Goal: Information Seeking & Learning: Understand process/instructions

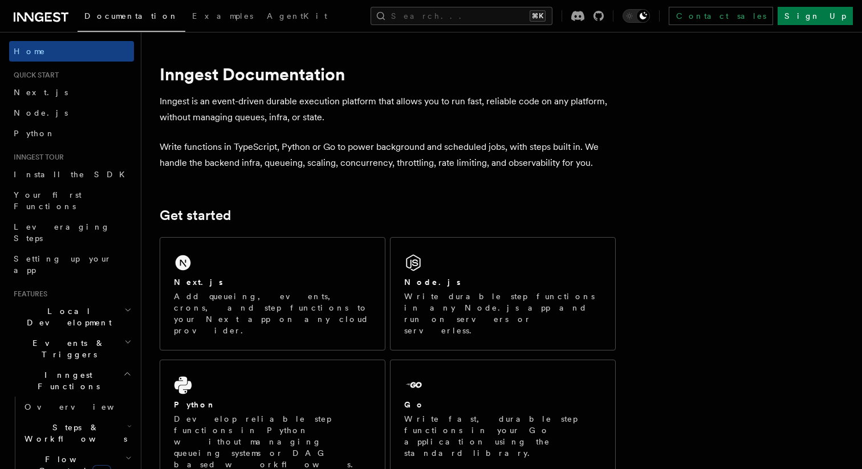
click at [582, 120] on p "Inngest is an event-driven durable execution platform that allows you to run fa…" at bounding box center [388, 110] width 456 height 32
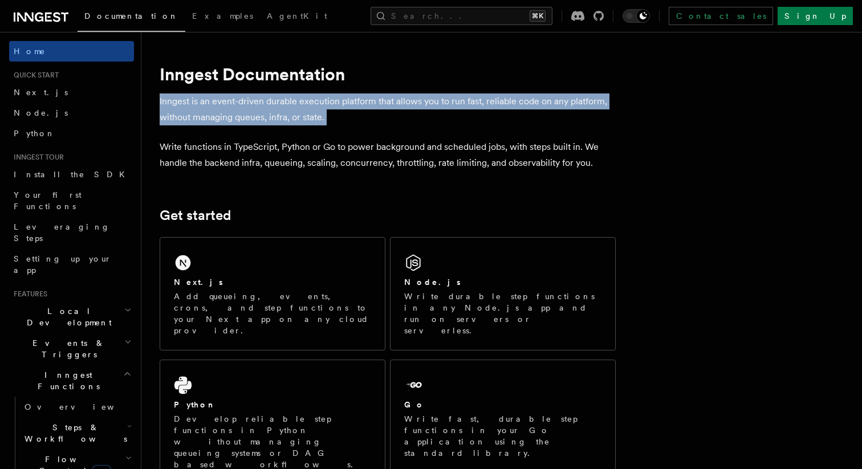
click at [582, 120] on p "Inngest is an event-driven durable execution platform that allows you to run fa…" at bounding box center [388, 110] width 456 height 32
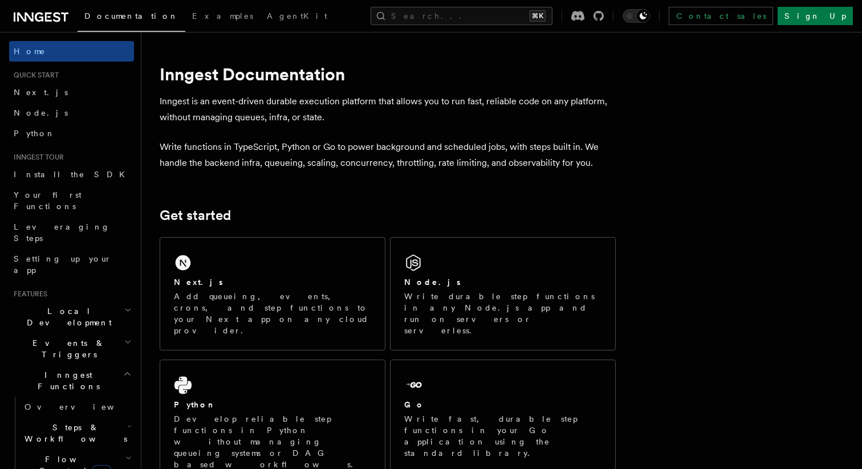
click at [543, 169] on p "Write functions in TypeScript, Python or Go to power background and scheduled j…" at bounding box center [388, 155] width 456 height 32
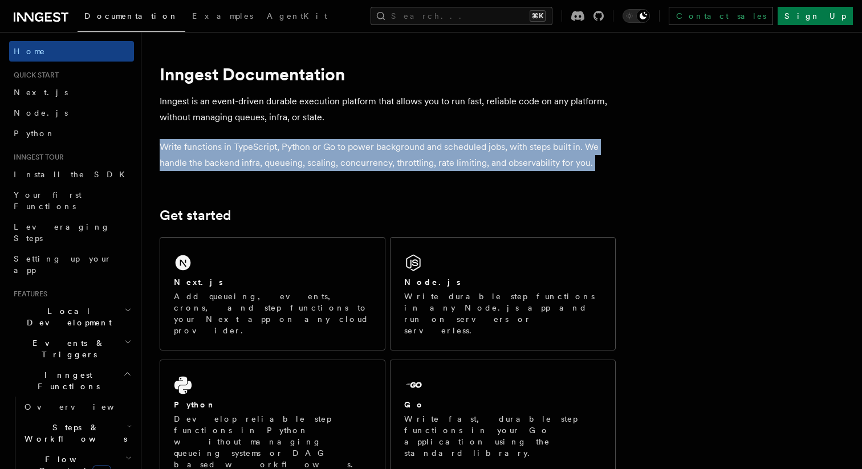
click at [543, 169] on p "Write functions in TypeScript, Python or Go to power background and scheduled j…" at bounding box center [388, 155] width 456 height 32
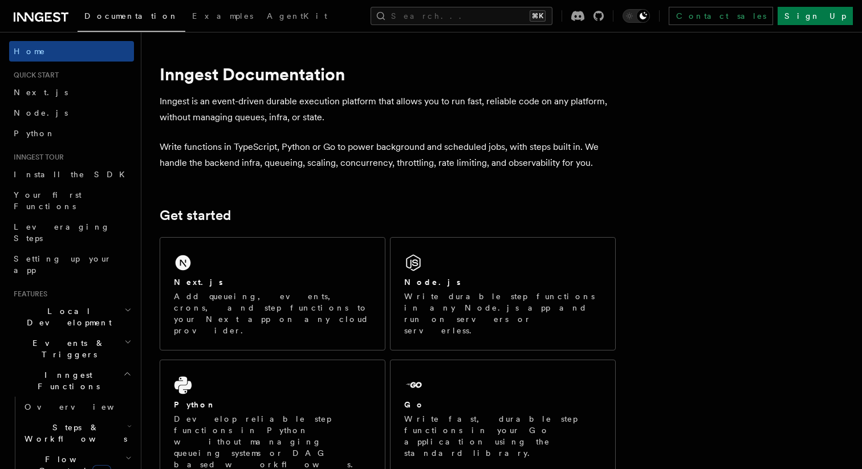
click at [522, 160] on p "Write functions in TypeScript, Python or Go to power background and scheduled j…" at bounding box center [388, 155] width 456 height 32
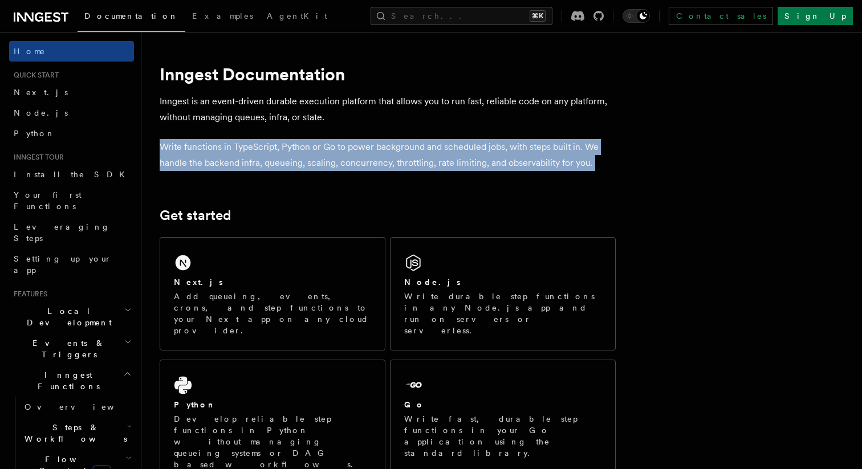
click at [522, 160] on p "Write functions in TypeScript, Python or Go to power background and scheduled j…" at bounding box center [388, 155] width 456 height 32
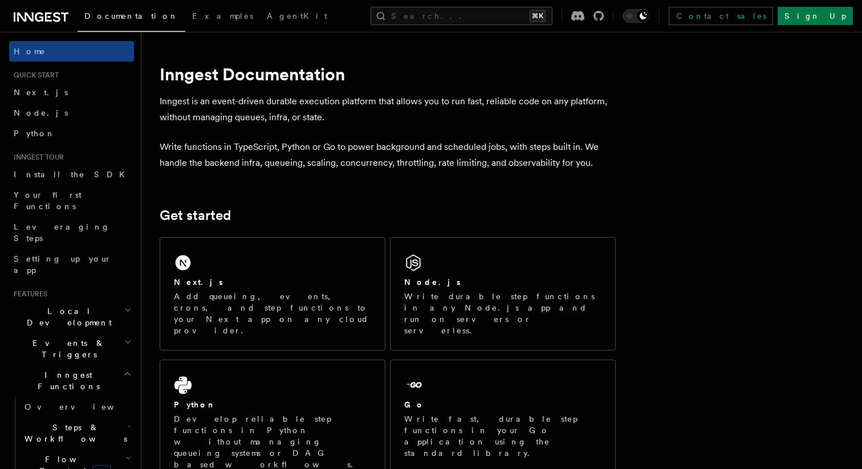
click at [473, 160] on p "Write functions in TypeScript, Python or Go to power background and scheduled j…" at bounding box center [388, 155] width 456 height 32
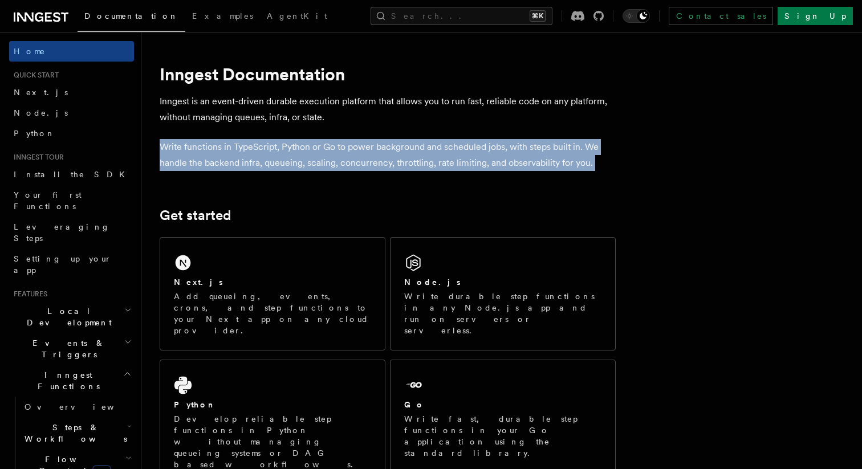
click at [473, 160] on p "Write functions in TypeScript, Python or Go to power background and scheduled j…" at bounding box center [388, 155] width 456 height 32
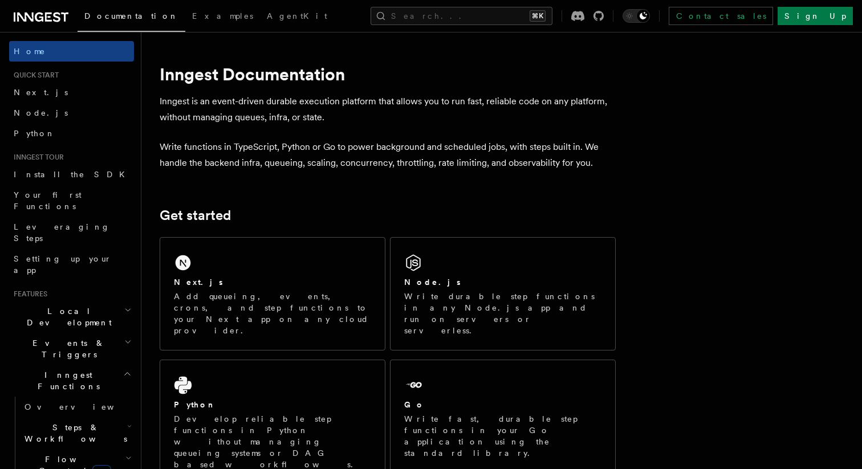
click at [457, 160] on p "Write functions in TypeScript, Python or Go to power background and scheduled j…" at bounding box center [388, 155] width 456 height 32
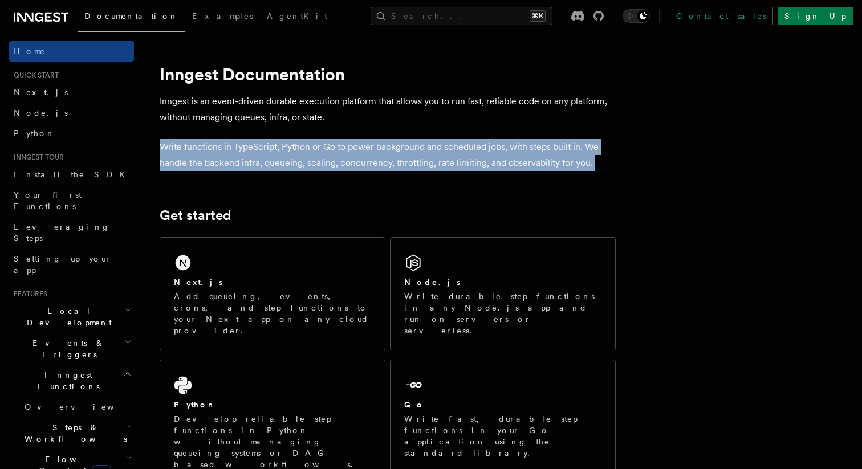
click at [457, 160] on p "Write functions in TypeScript, Python or Go to power background and scheduled j…" at bounding box center [388, 155] width 456 height 32
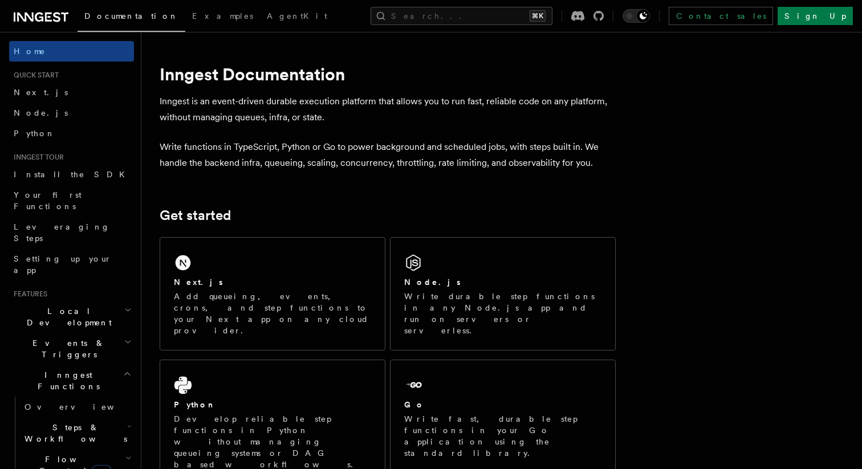
click at [428, 167] on p "Write functions in TypeScript, Python or Go to power background and scheduled j…" at bounding box center [388, 155] width 456 height 32
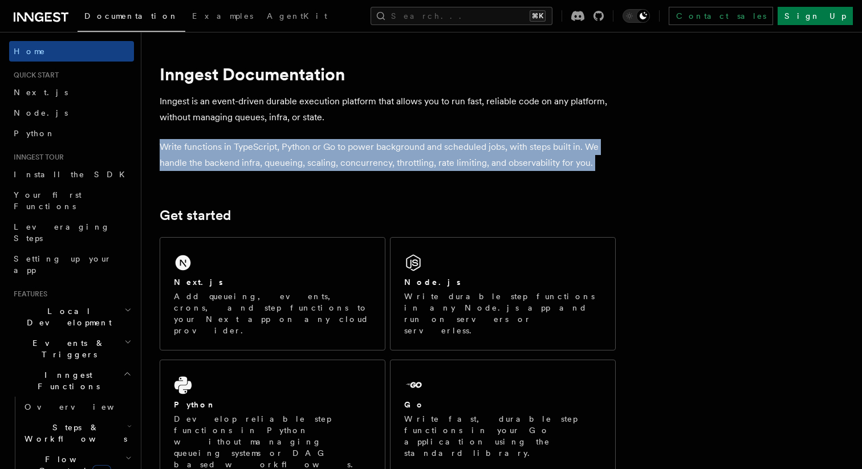
click at [428, 167] on p "Write functions in TypeScript, Python or Go to power background and scheduled j…" at bounding box center [388, 155] width 456 height 32
click at [364, 155] on p "Write functions in TypeScript, Python or Go to power background and scheduled j…" at bounding box center [388, 155] width 456 height 32
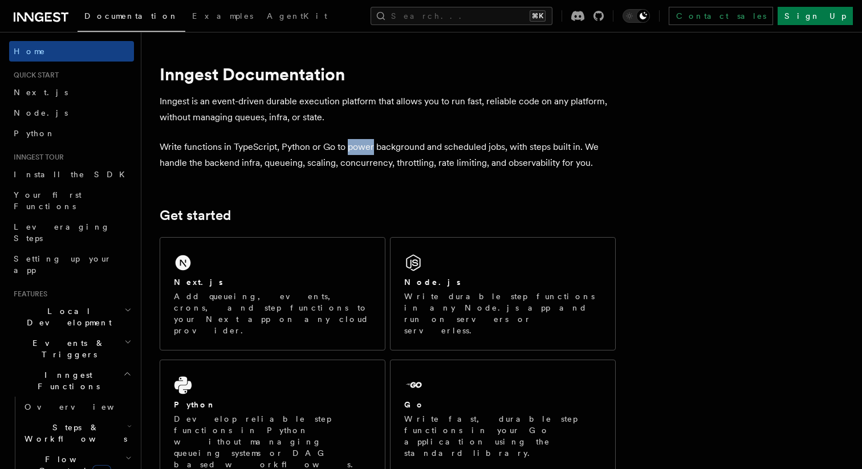
click at [364, 155] on p "Write functions in TypeScript, Python or Go to power background and scheduled j…" at bounding box center [388, 155] width 456 height 32
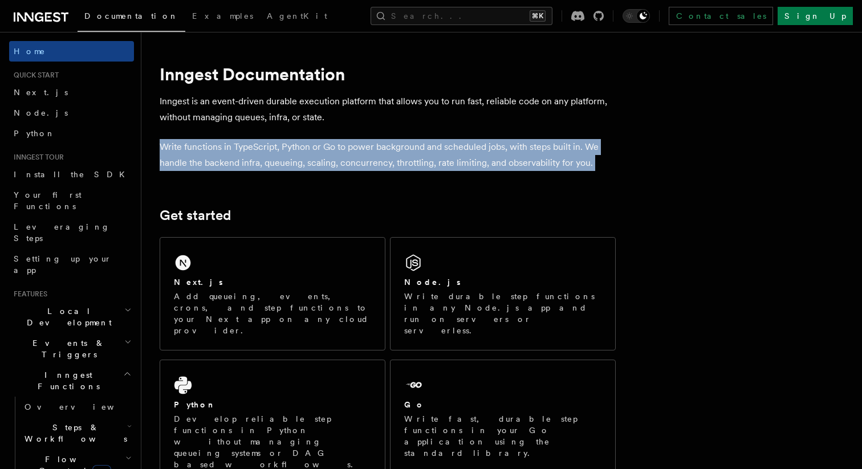
click at [364, 155] on p "Write functions in TypeScript, Python or Go to power background and scheduled j…" at bounding box center [388, 155] width 456 height 32
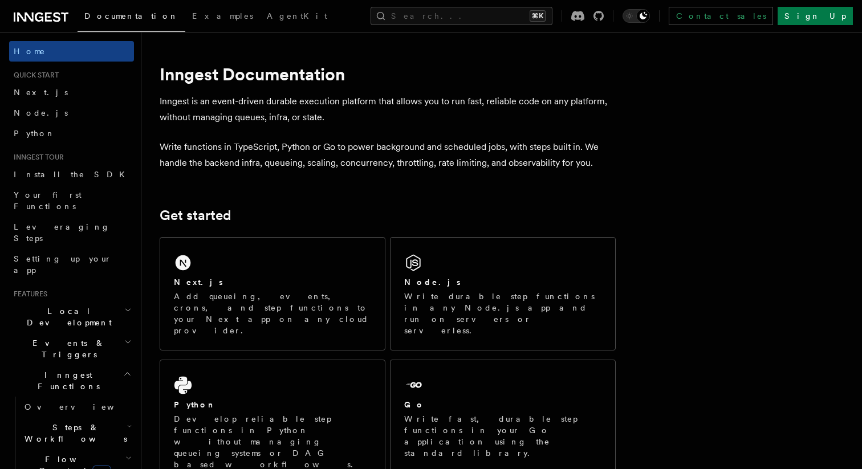
click at [375, 164] on p "Write functions in TypeScript, Python or Go to power background and scheduled j…" at bounding box center [388, 155] width 456 height 32
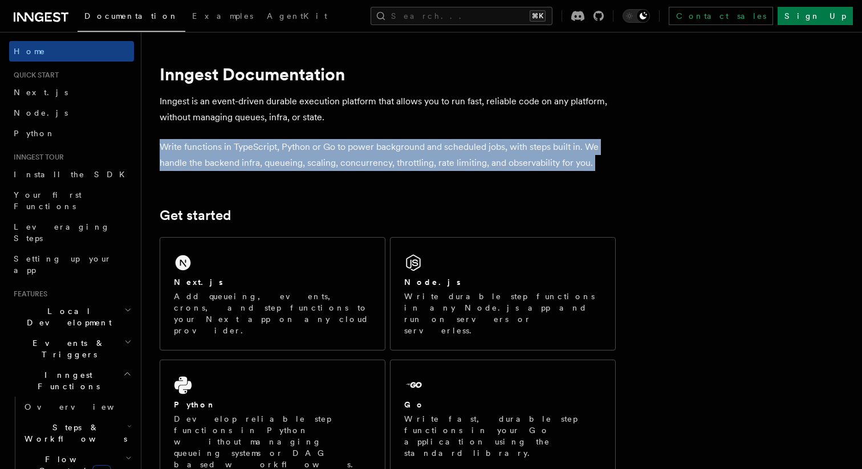
click at [375, 164] on p "Write functions in TypeScript, Python or Go to power background and scheduled j…" at bounding box center [388, 155] width 456 height 32
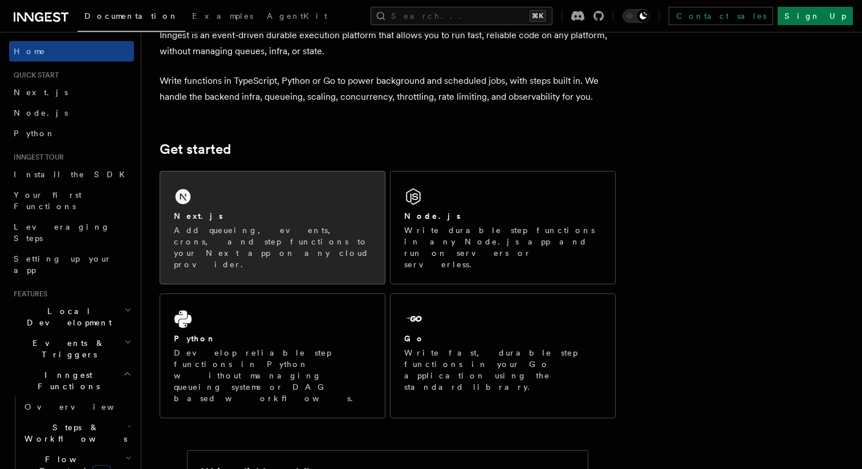
scroll to position [68, 0]
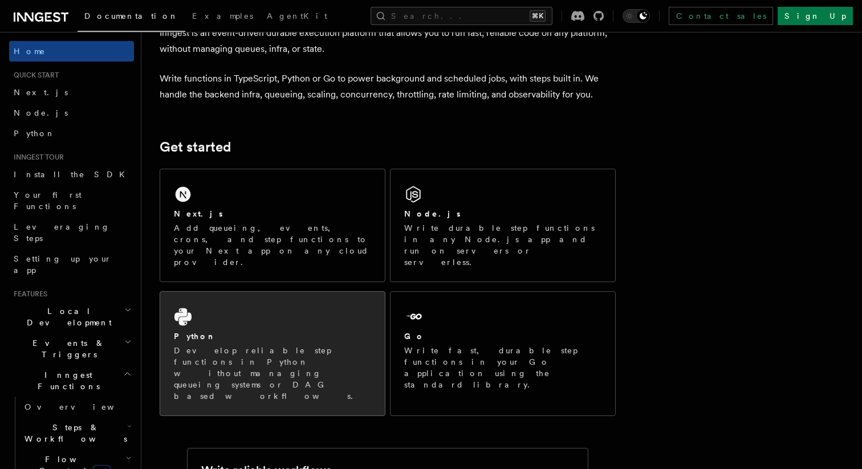
click at [238, 294] on div "Python Develop reliable step functions in Python without managing queueing syst…" at bounding box center [272, 354] width 225 height 124
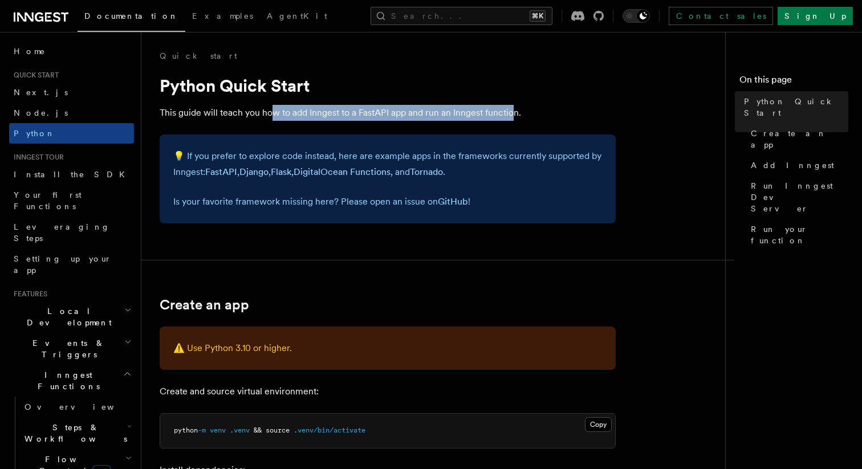
drag, startPoint x: 270, startPoint y: 115, endPoint x: 517, endPoint y: 113, distance: 247.5
click at [517, 113] on p "This guide will teach you how to add Inngest to a FastAPI app and run an Innges…" at bounding box center [388, 113] width 456 height 16
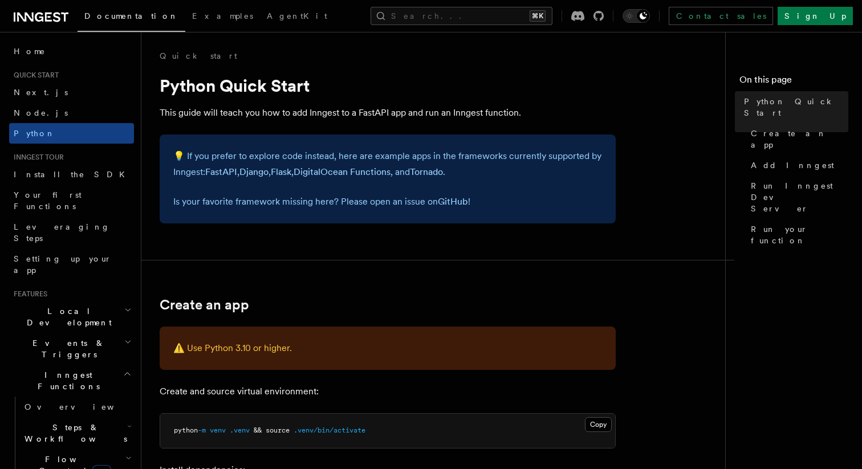
click at [49, 16] on icon at bounding box center [41, 17] width 55 height 14
